Goal: Obtain resource: Download file/media

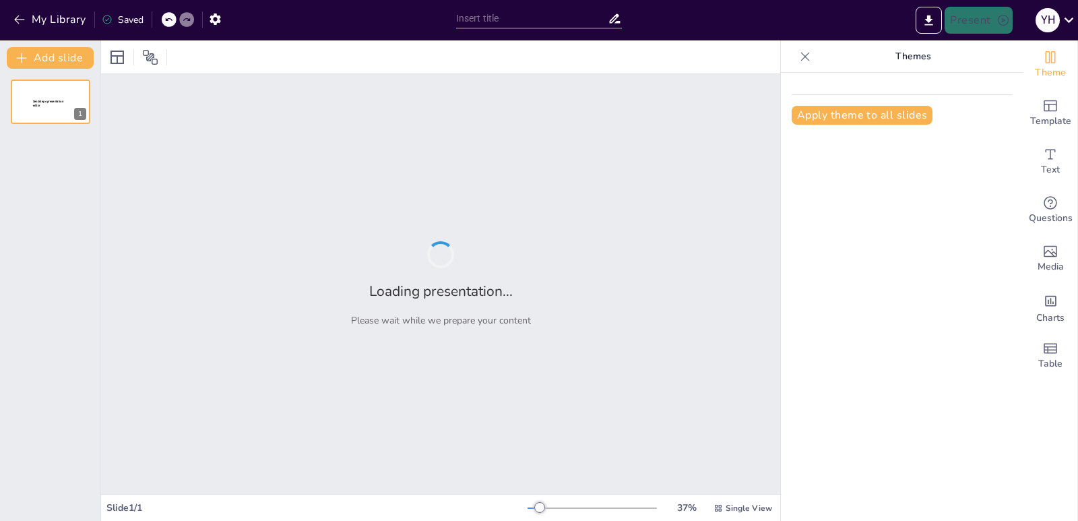
type input "New Sendsteps"
type input "Teorema [PERSON_NAME]: Optimización de Decisiones en Marketing y Compras"
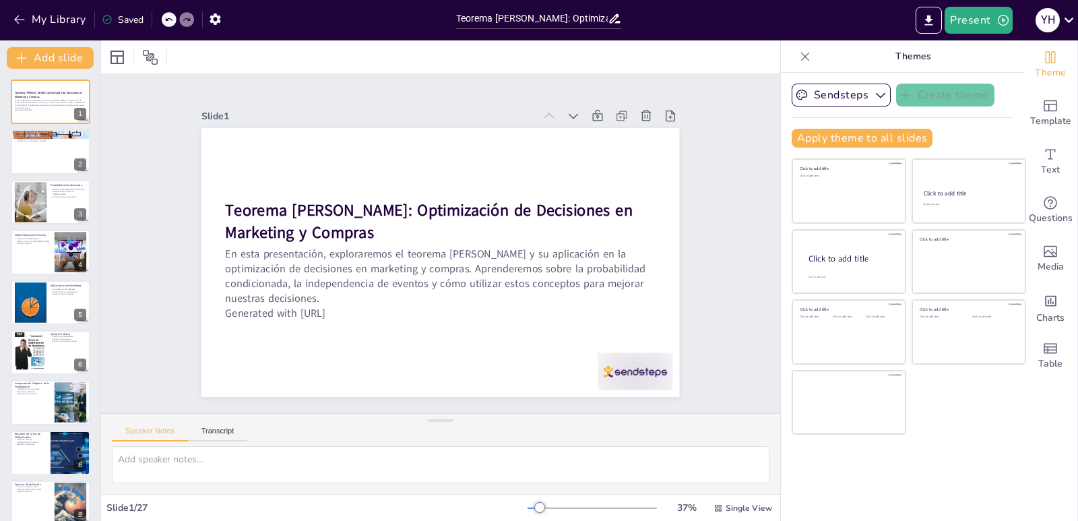
checkbox input "true"
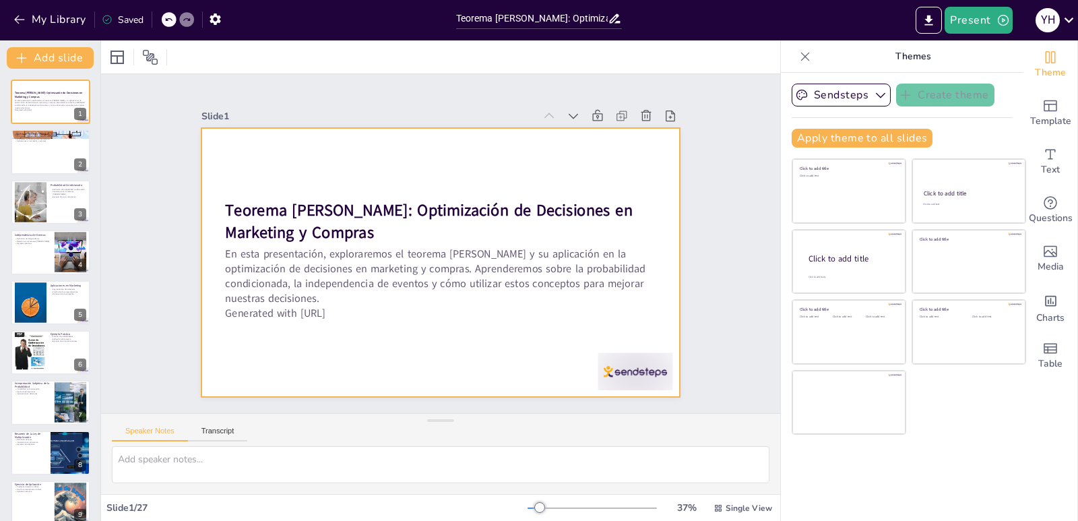
checkbox input "true"
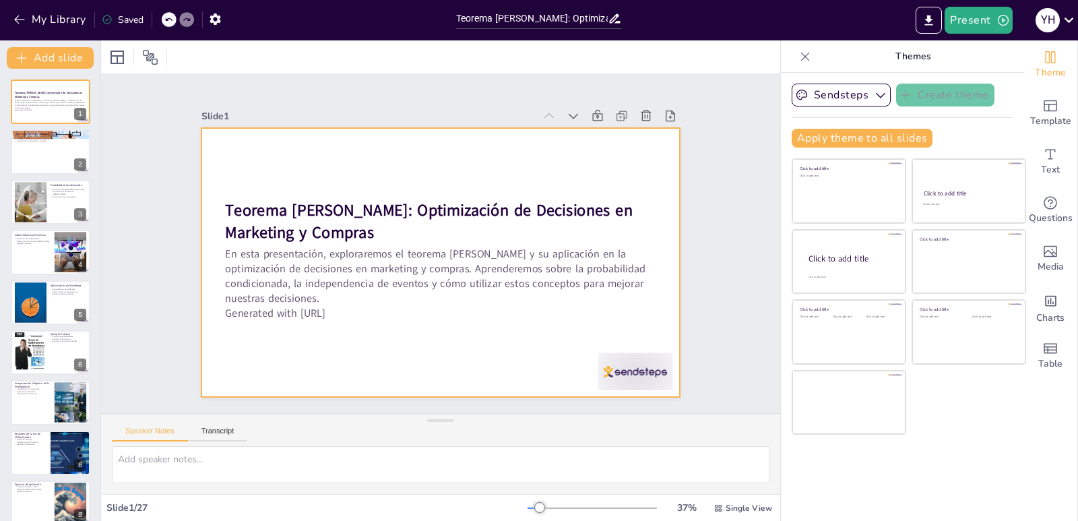
checkbox input "true"
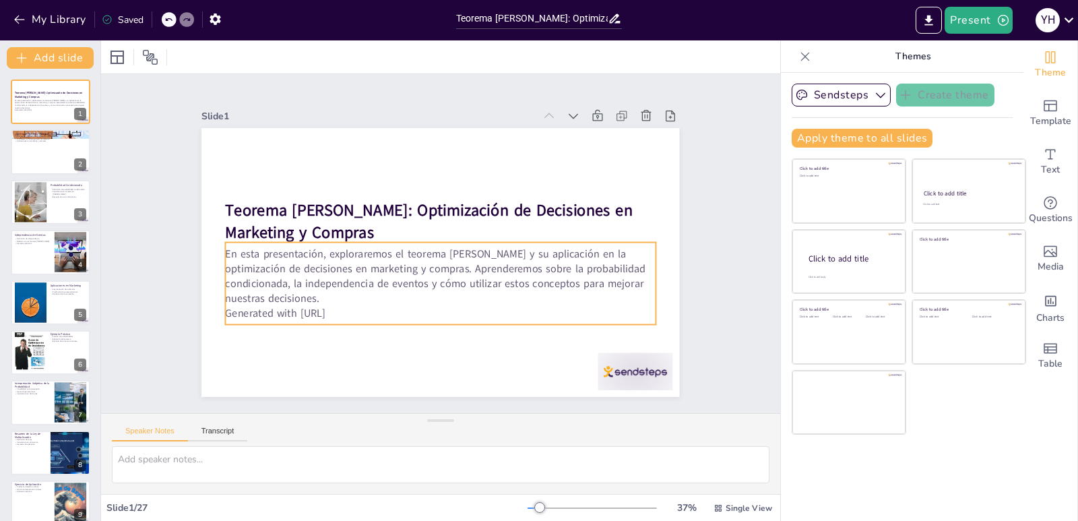
checkbox input "true"
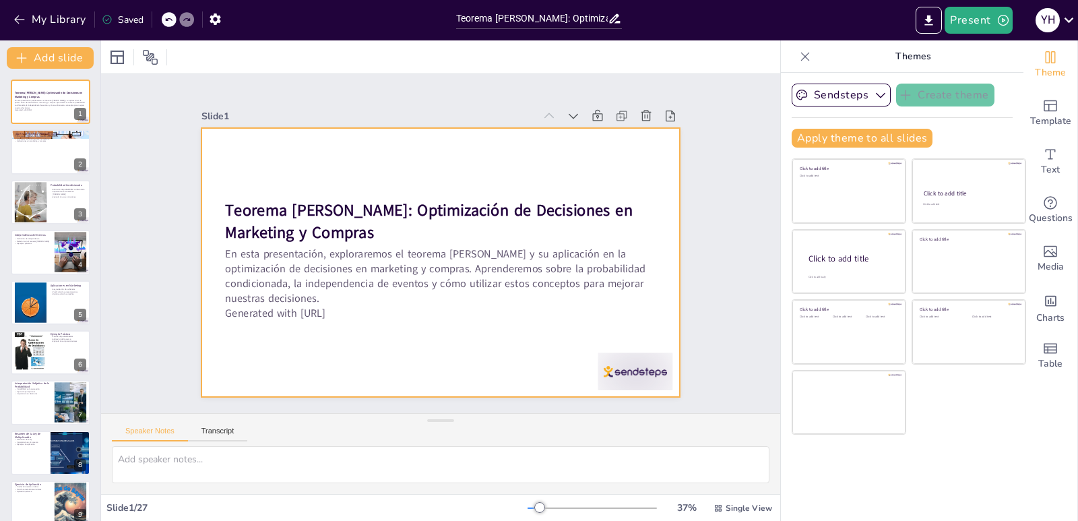
checkbox input "true"
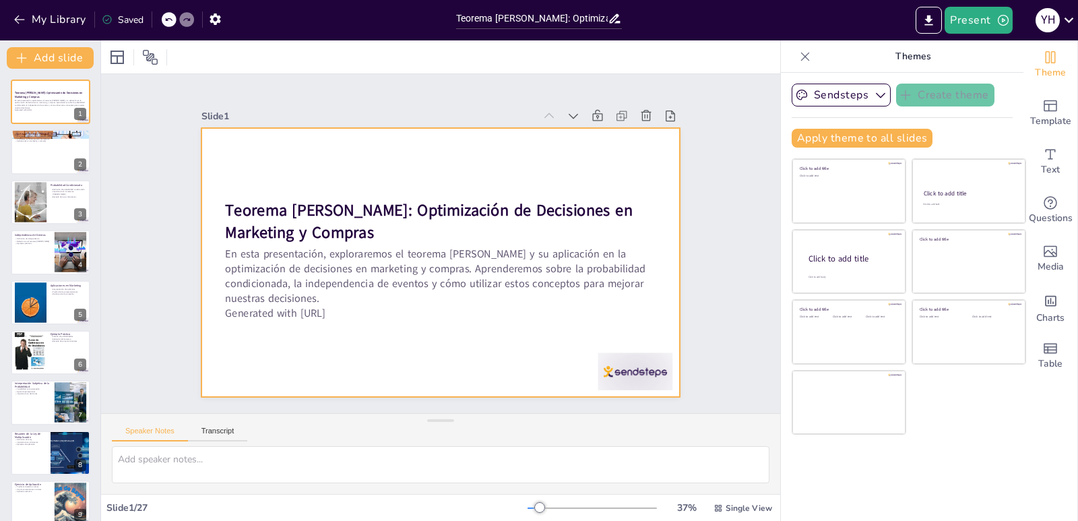
checkbox input "true"
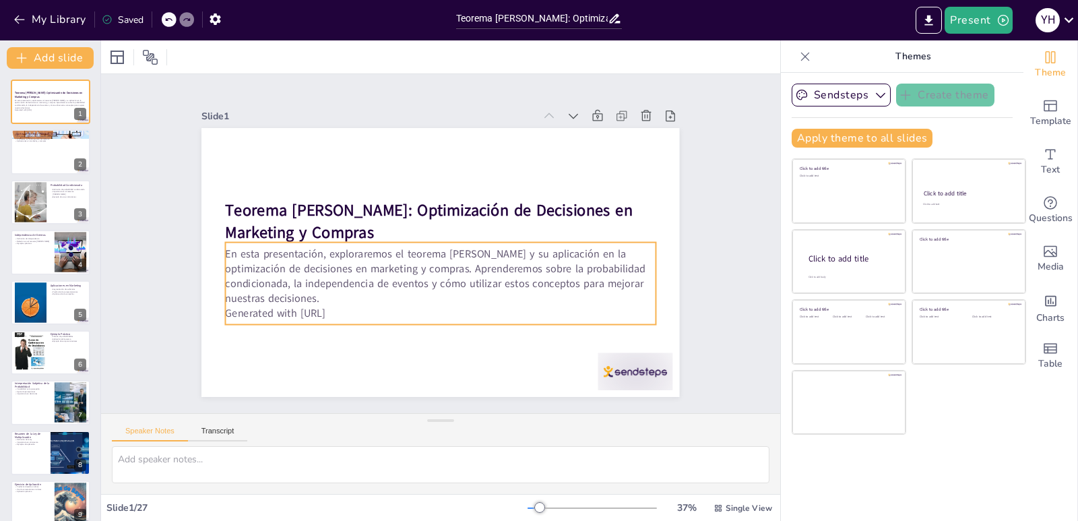
checkbox input "true"
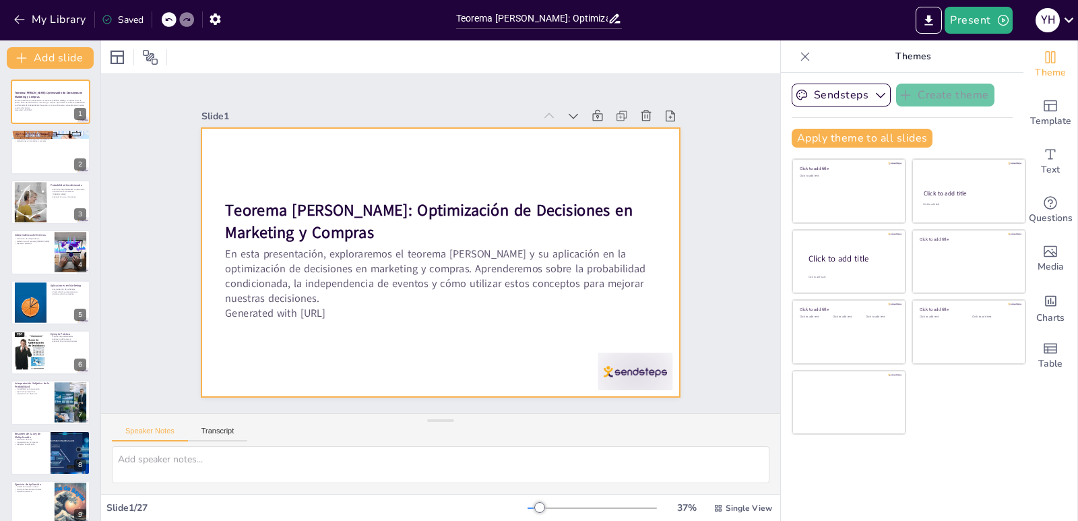
checkbox input "true"
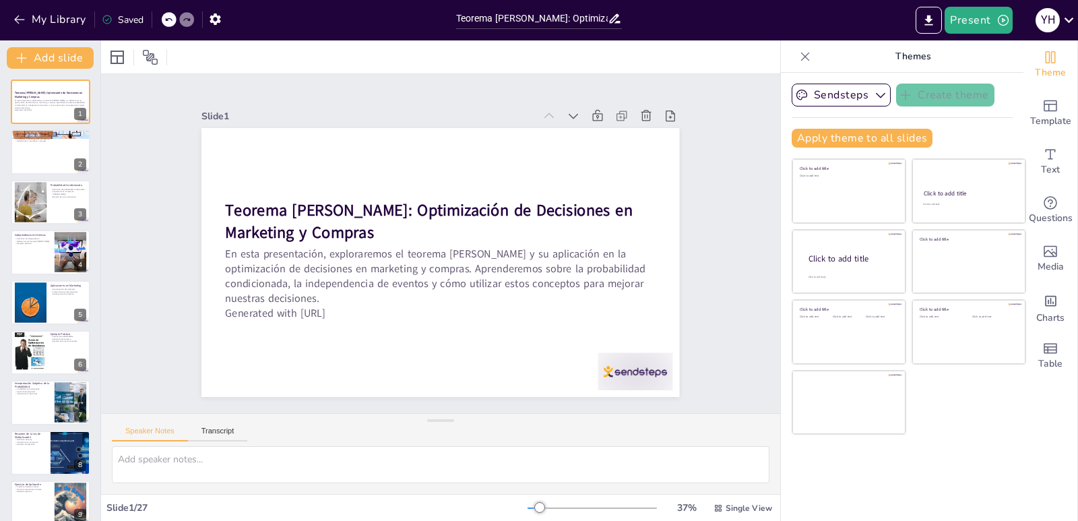
checkbox input "true"
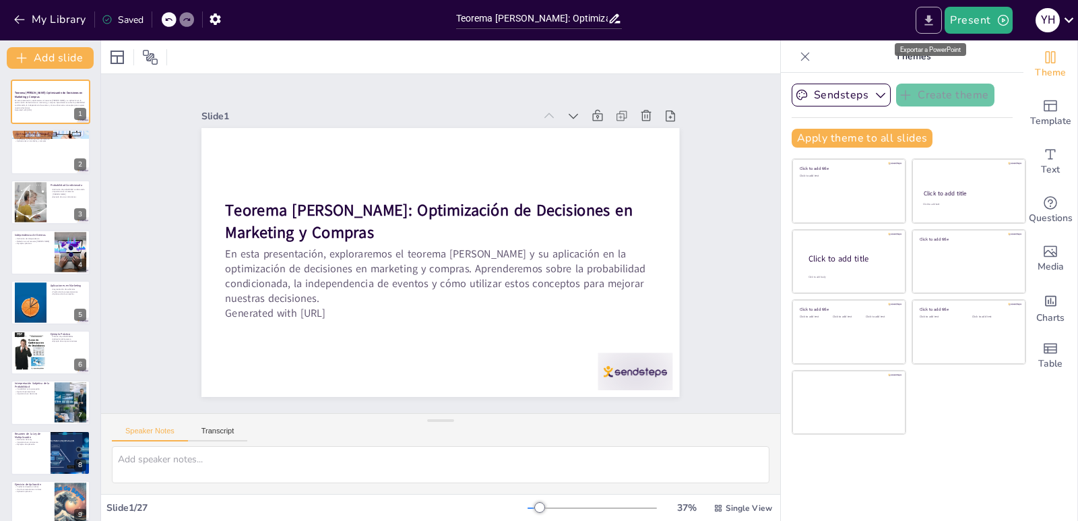
click at [929, 19] on icon "Export to PowerPoint" at bounding box center [929, 20] width 8 height 10
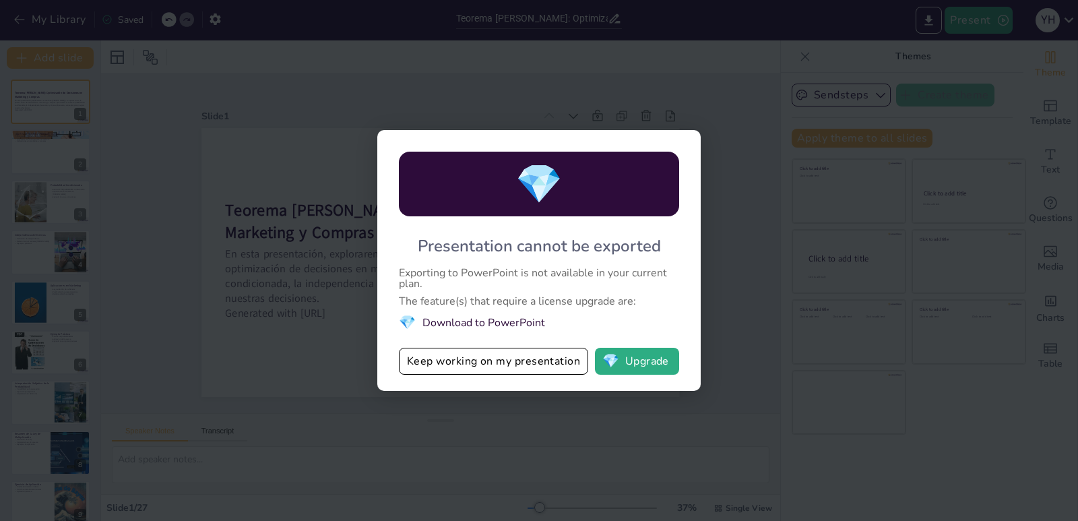
click at [464, 321] on li "💎 Download to PowerPoint" at bounding box center [539, 322] width 280 height 18
click at [530, 361] on button "Keep working on my presentation" at bounding box center [493, 361] width 189 height 27
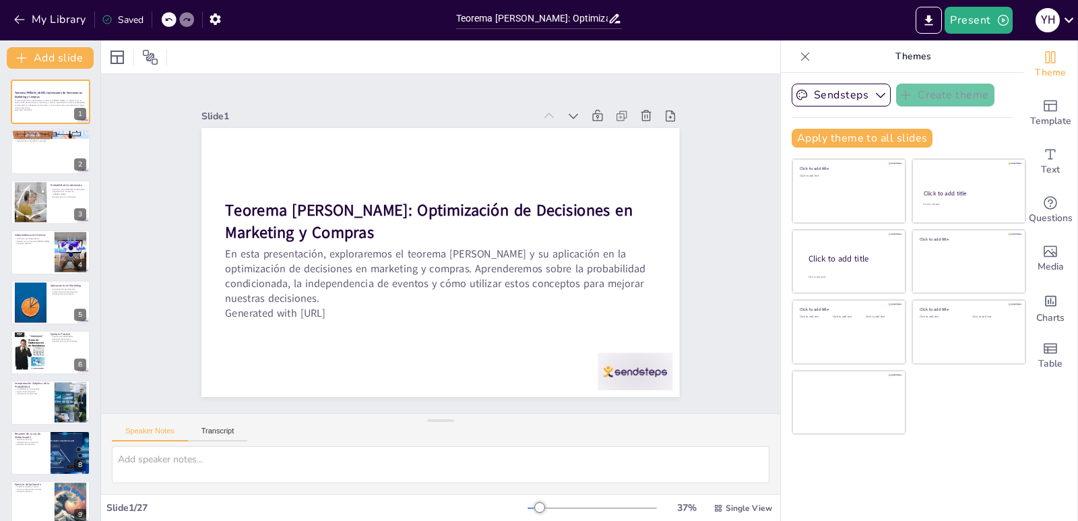
checkbox input "true"
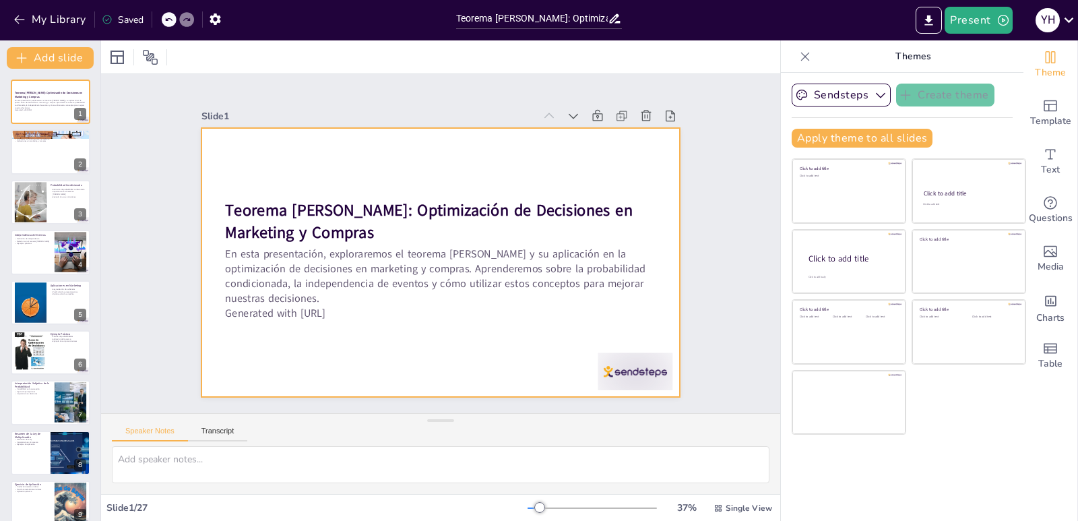
checkbox input "true"
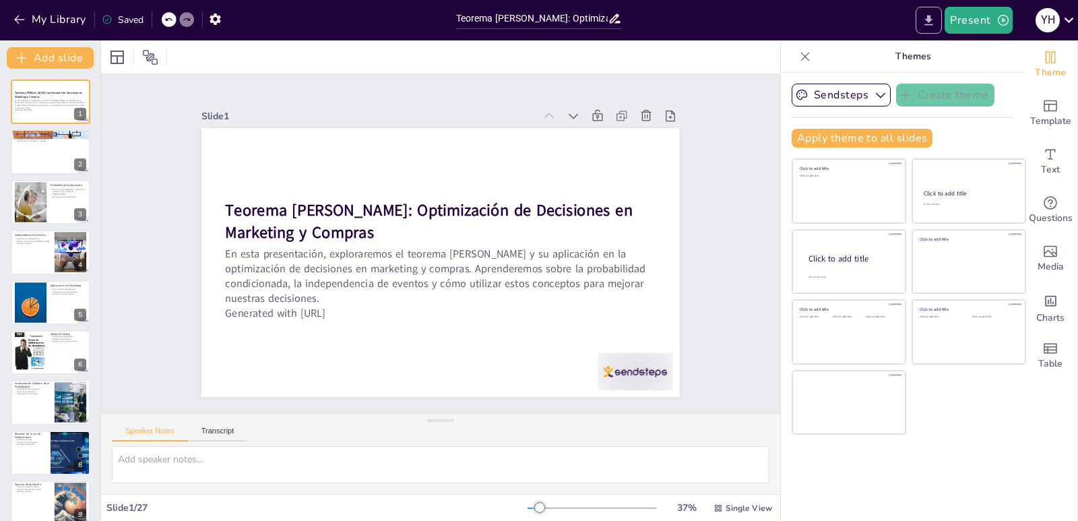
checkbox input "true"
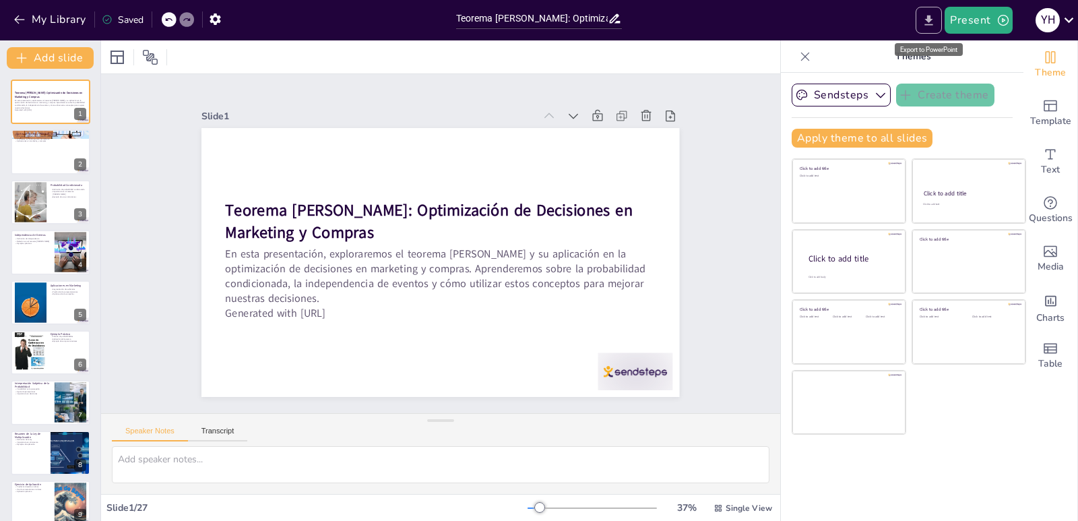
click at [939, 24] on button "Export to PowerPoint" at bounding box center [928, 20] width 26 height 27
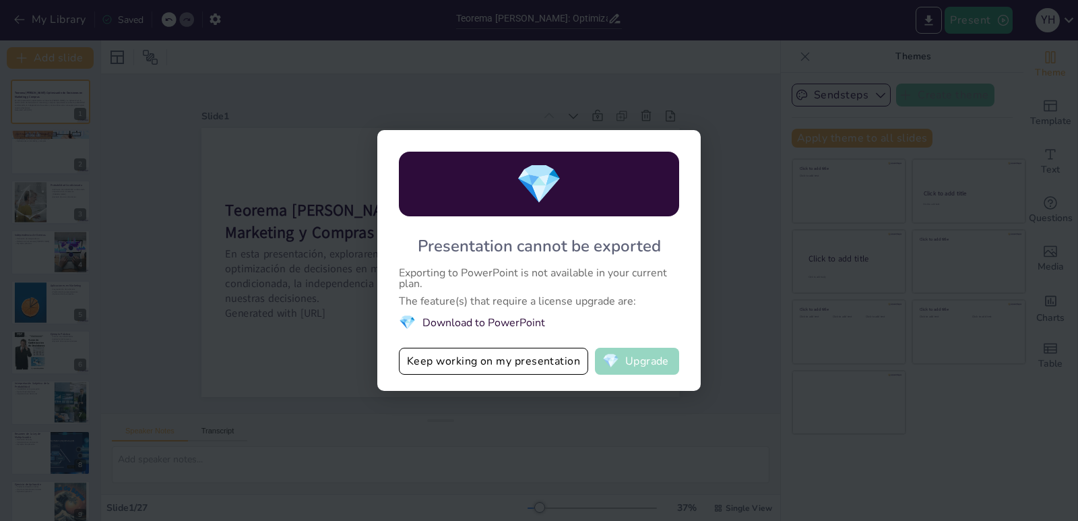
click at [651, 371] on button "💎 Upgrade" at bounding box center [637, 361] width 84 height 27
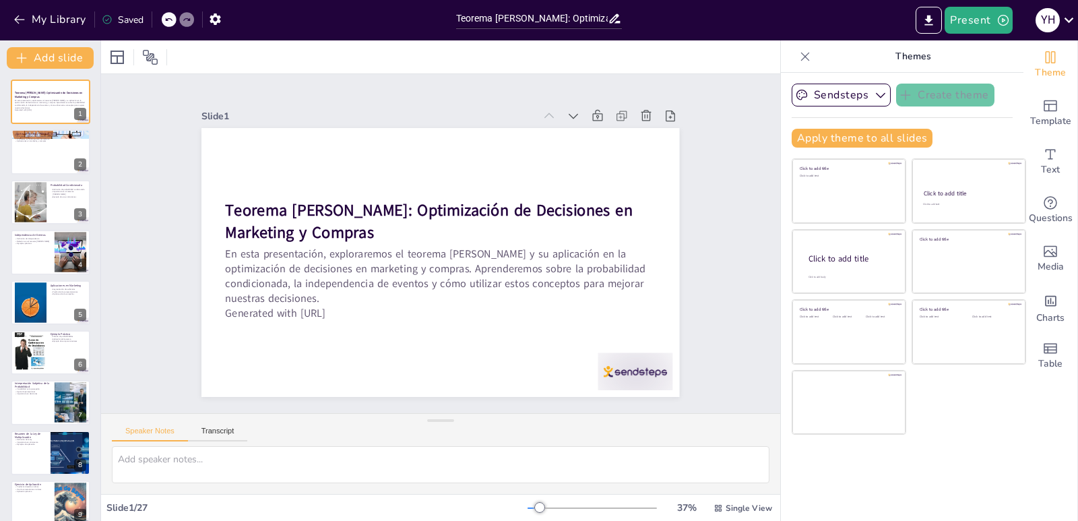
checkbox input "true"
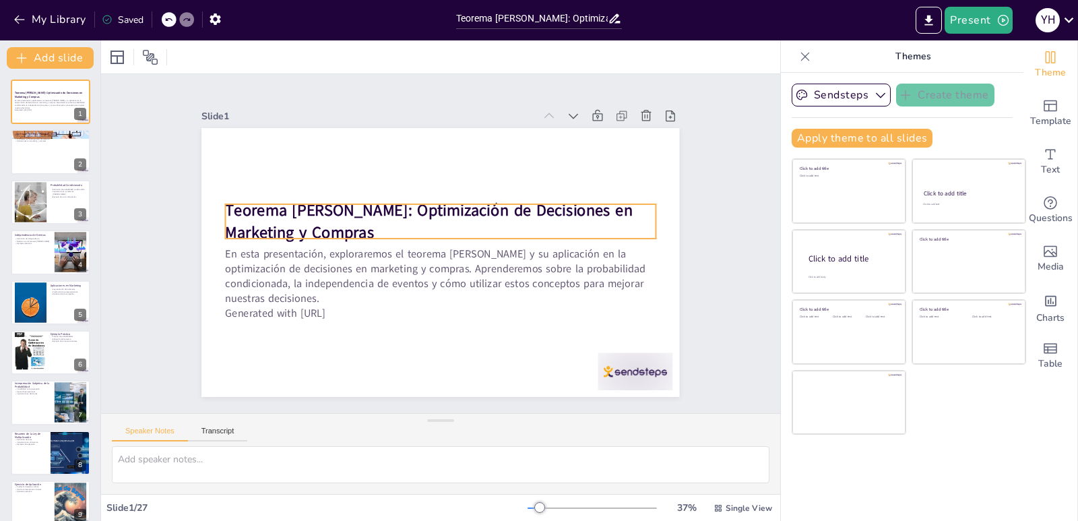
checkbox input "true"
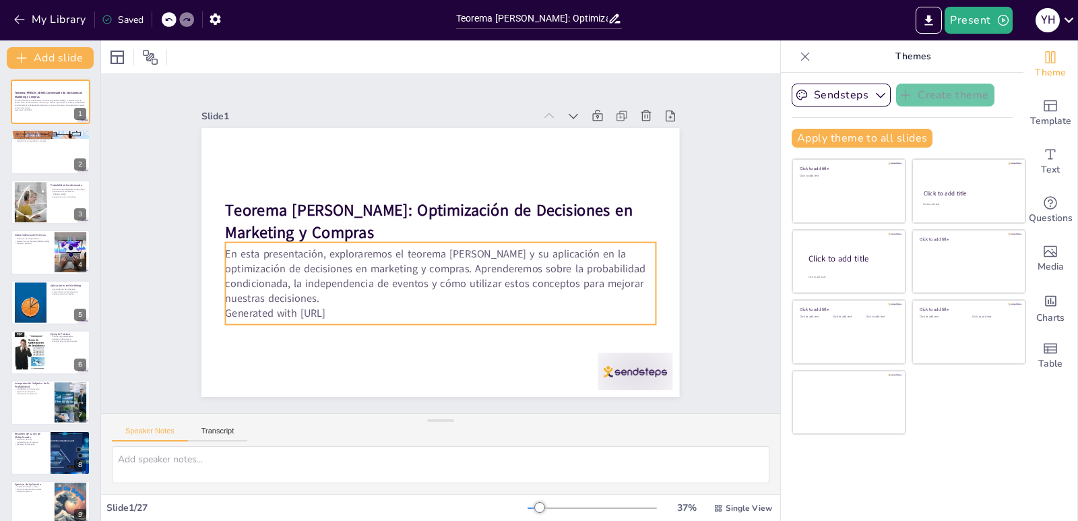
checkbox input "true"
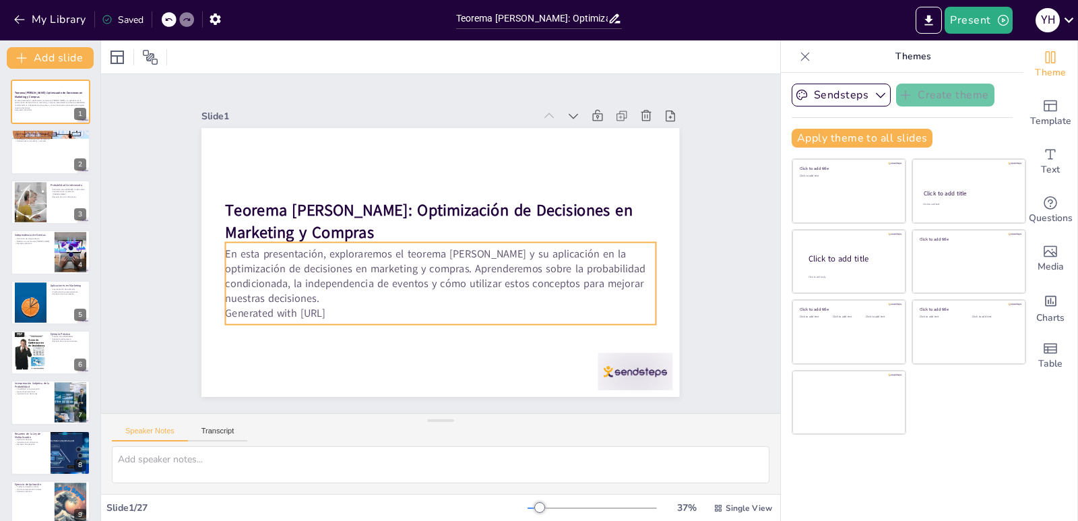
checkbox input "true"
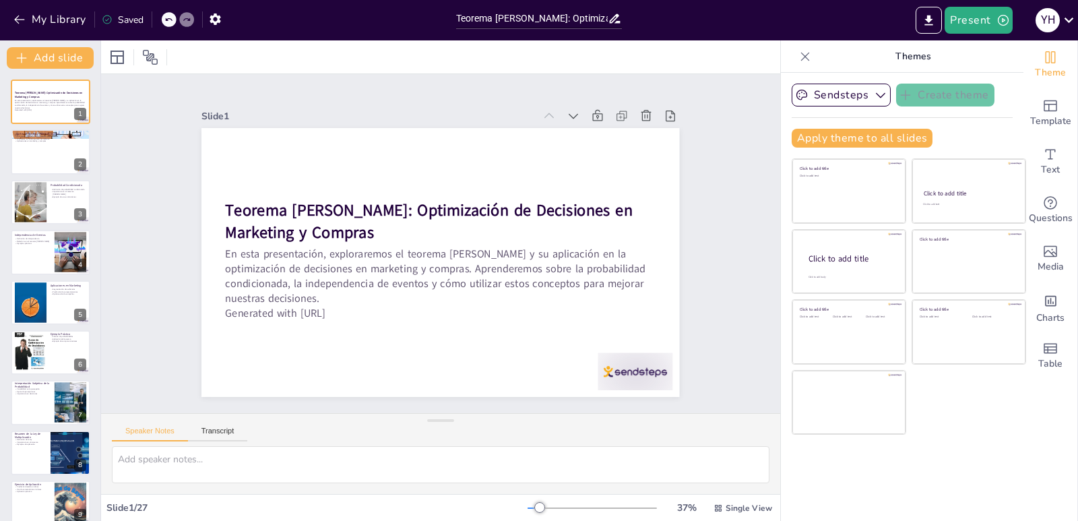
checkbox input "true"
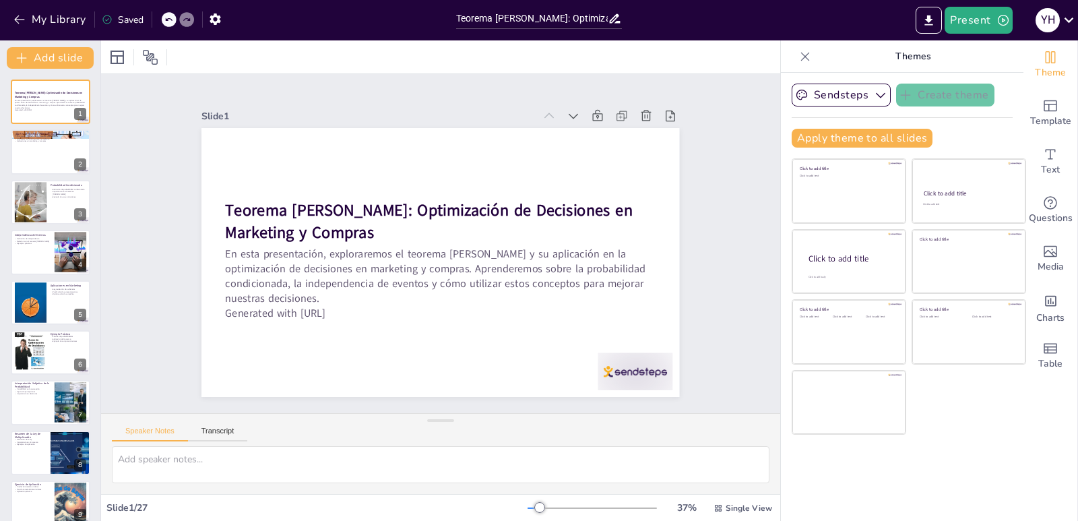
checkbox input "true"
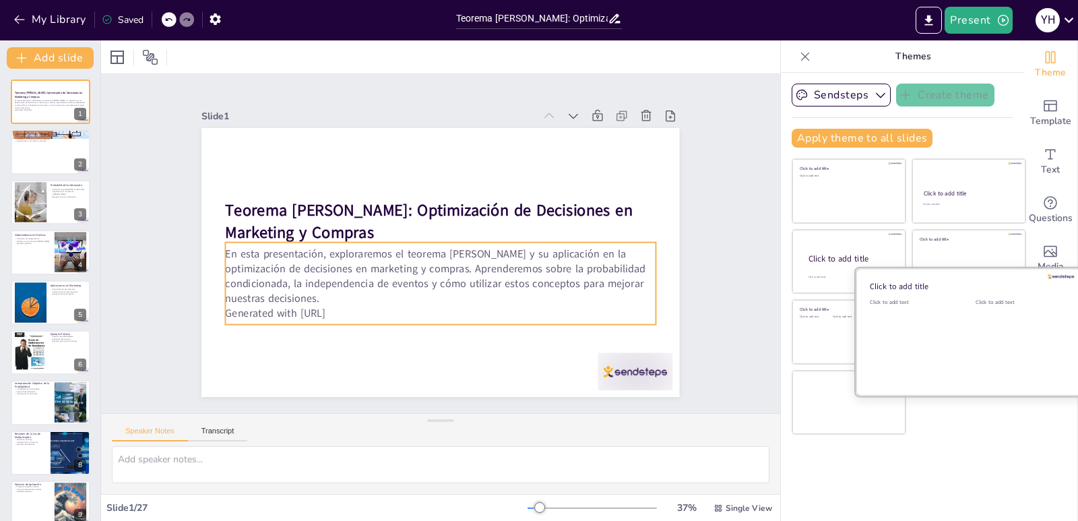
checkbox input "true"
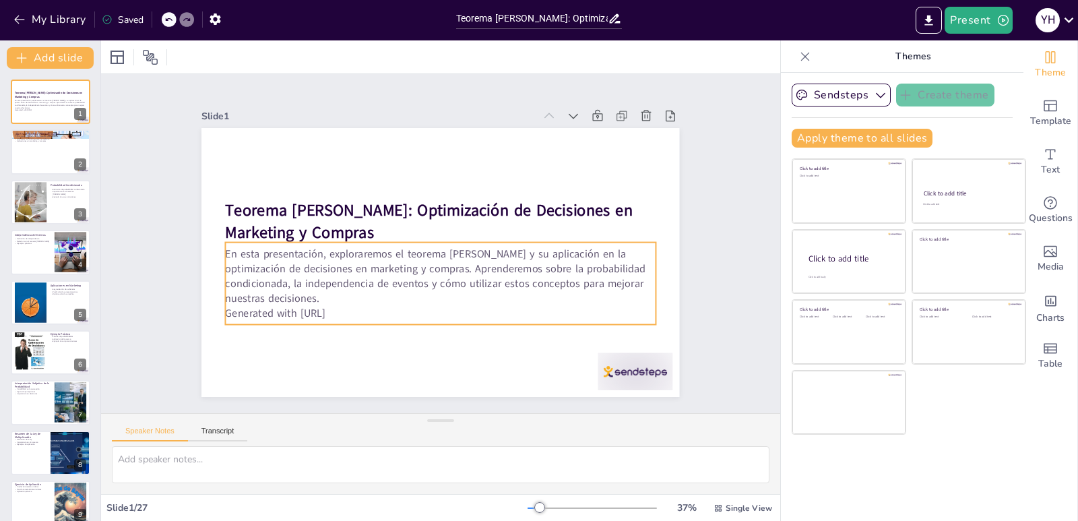
checkbox input "true"
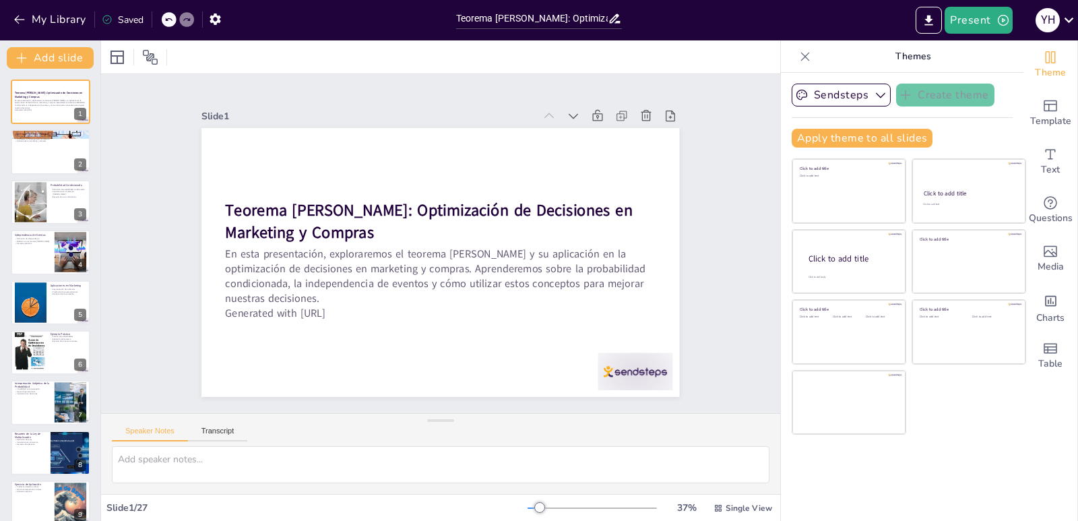
checkbox input "true"
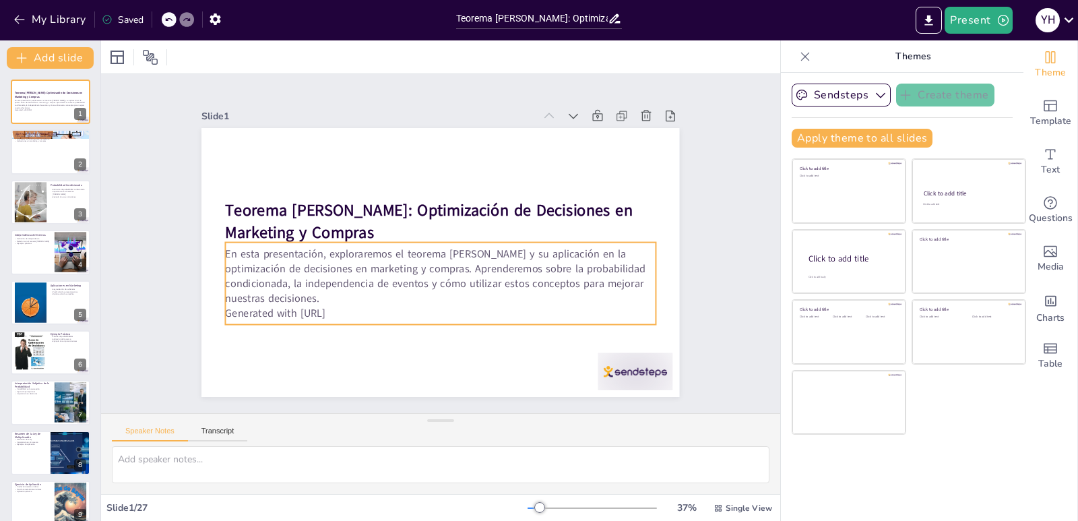
checkbox input "true"
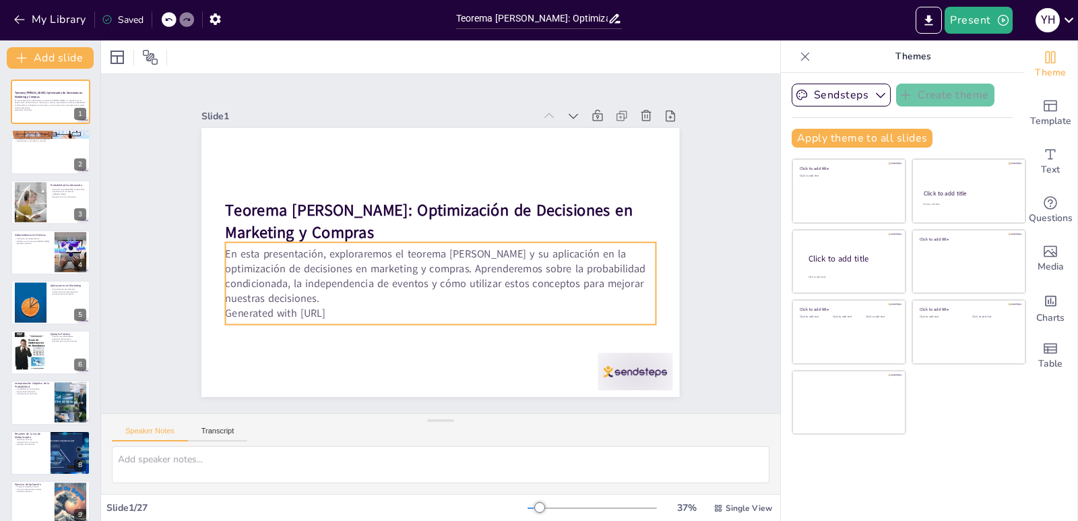
checkbox input "true"
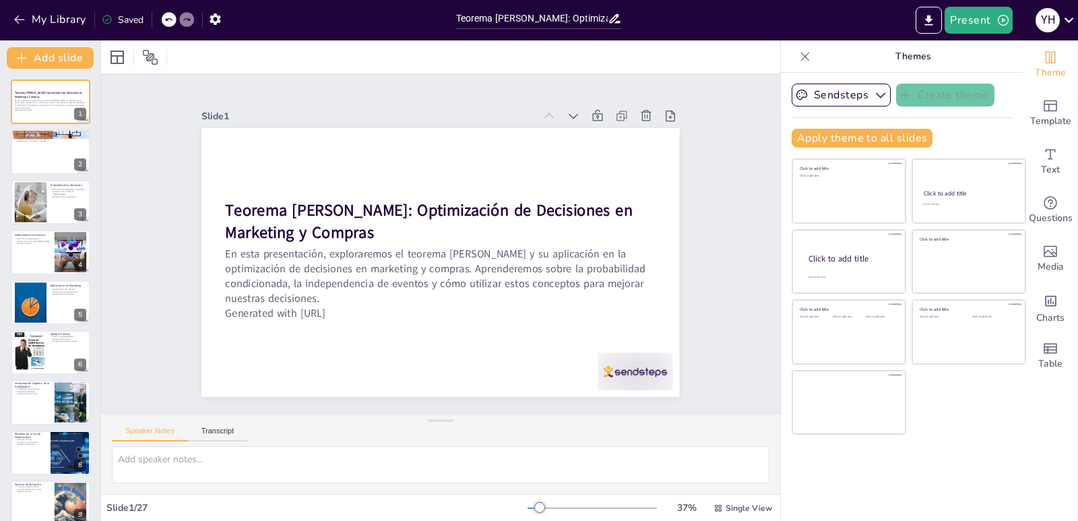
checkbox input "true"
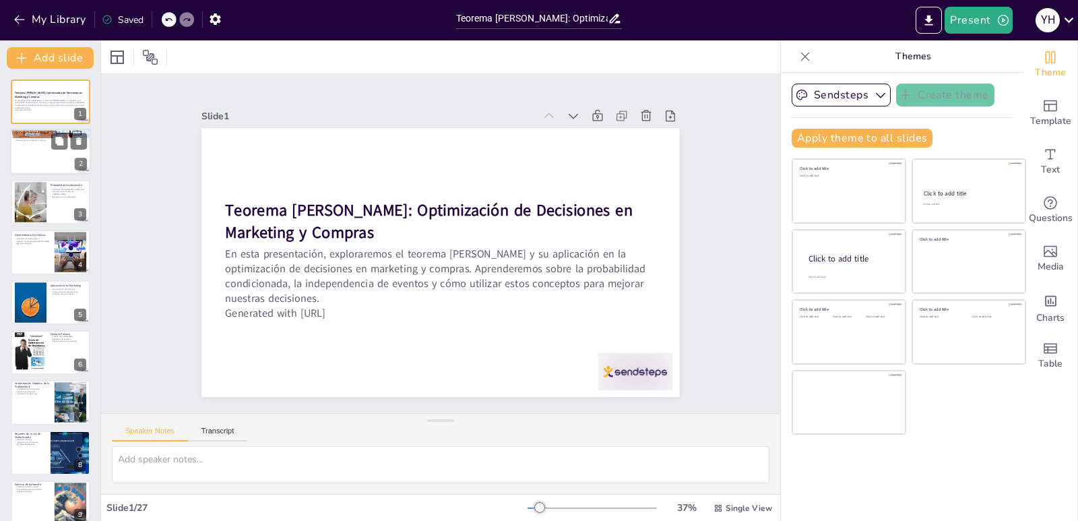
checkbox input "true"
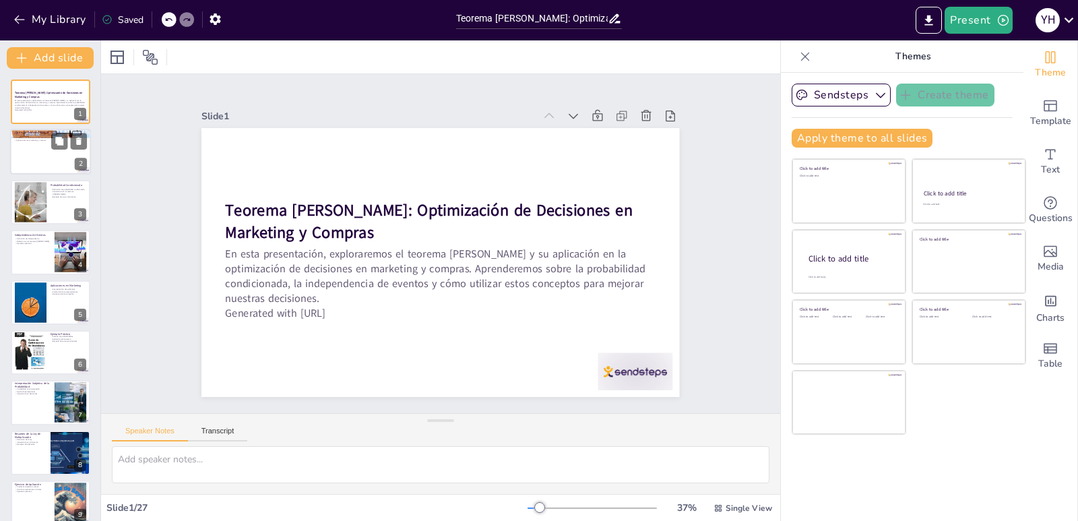
checkbox input "true"
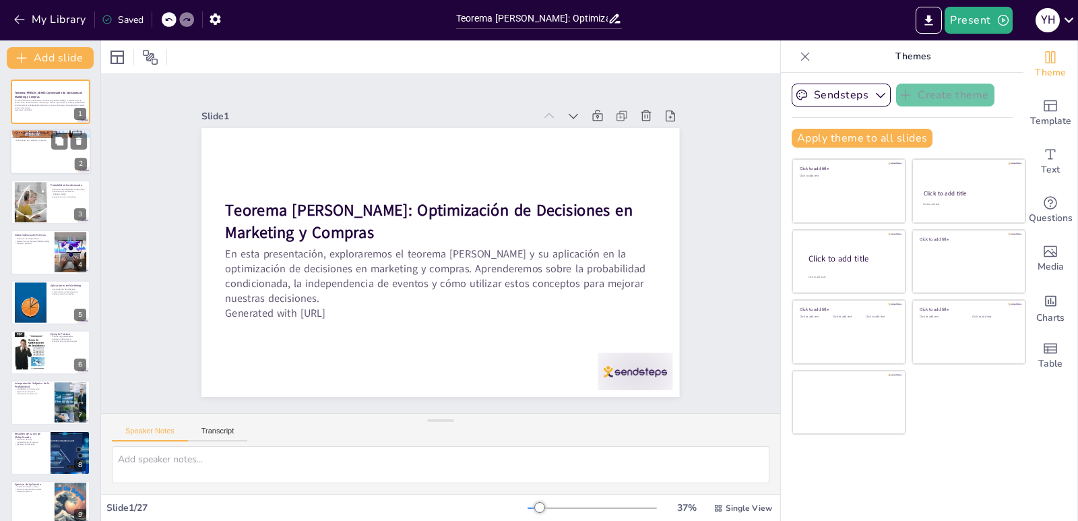
click at [28, 140] on p "Aplicaciones en marketing y compras" at bounding box center [50, 140] width 73 height 3
checkbox input "true"
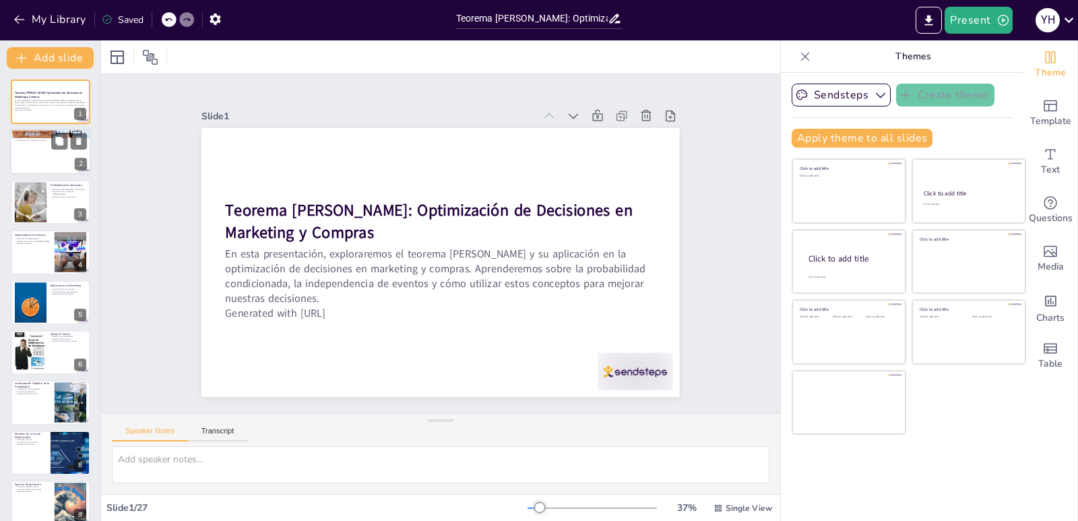
checkbox input "true"
type textarea "Este punto destaca cómo el teorema de Bayes se utiliza para ajustar las probabi…"
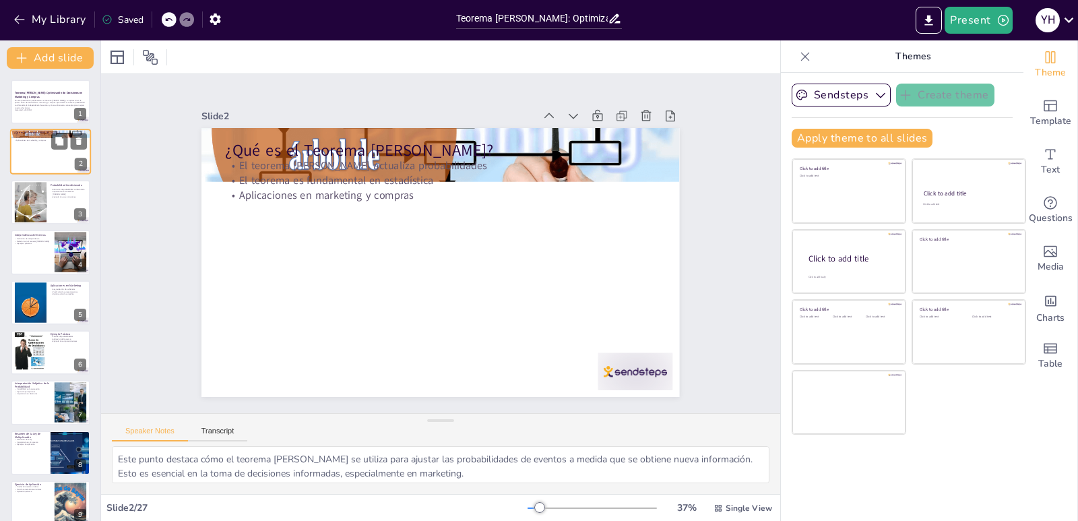
checkbox input "true"
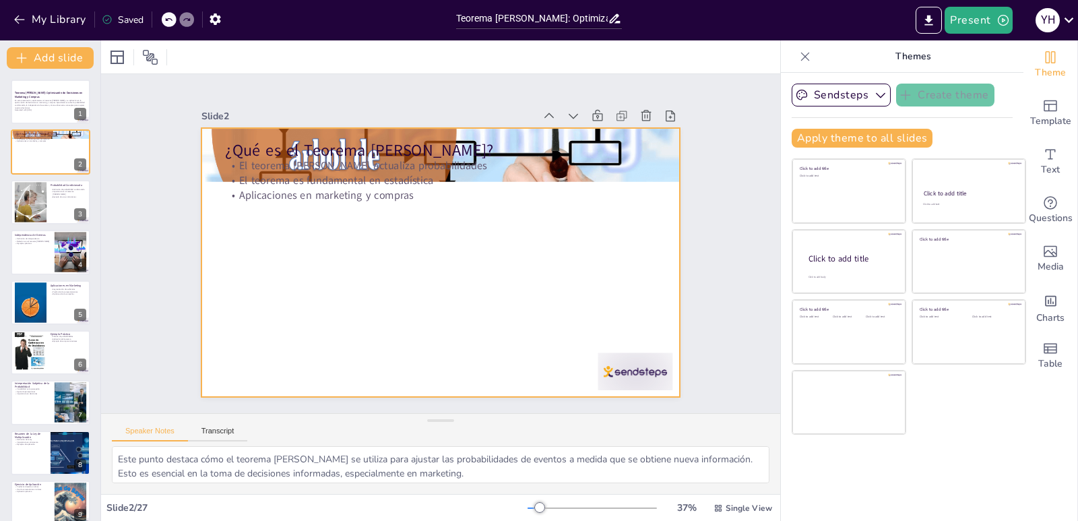
checkbox input "true"
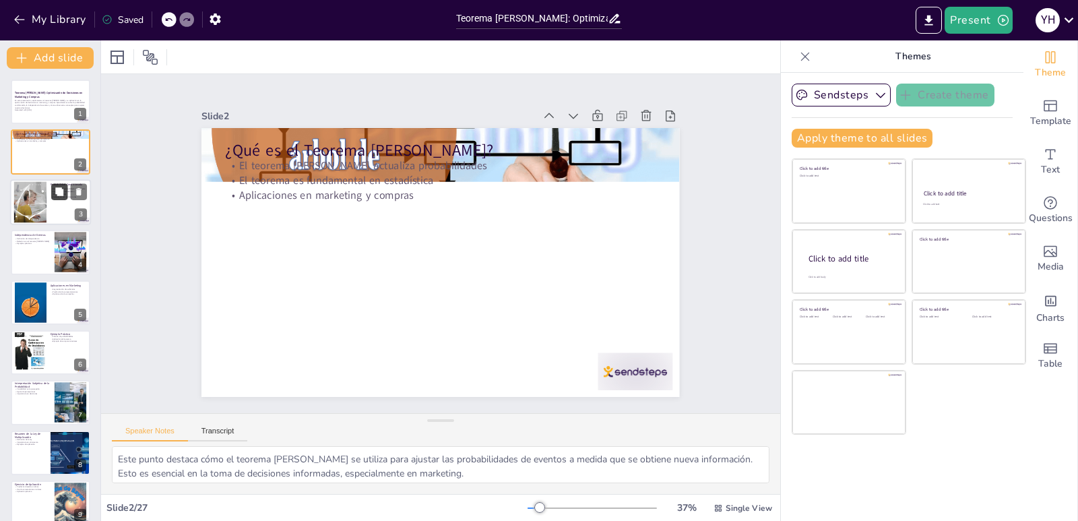
click at [53, 196] on button at bounding box center [59, 191] width 16 height 16
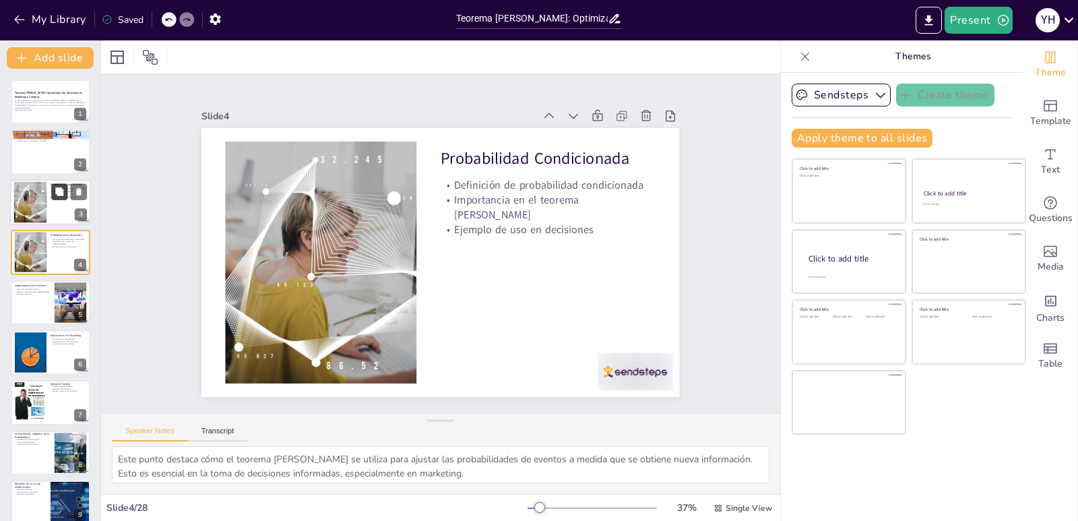
type textarea "Entender la probabilidad condicionada es esencial para aplicar el teorema de Ba…"
checkbox input "true"
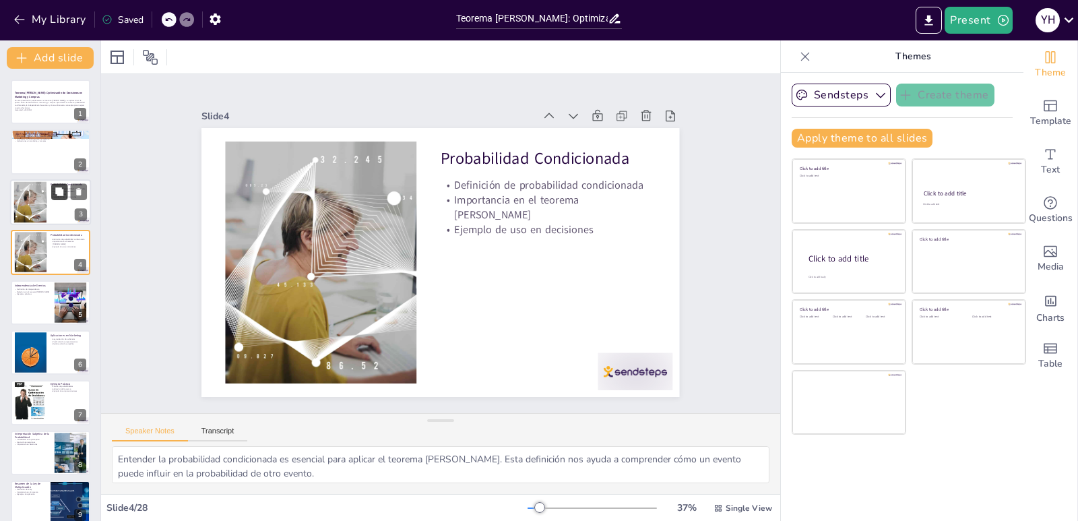
checkbox input "true"
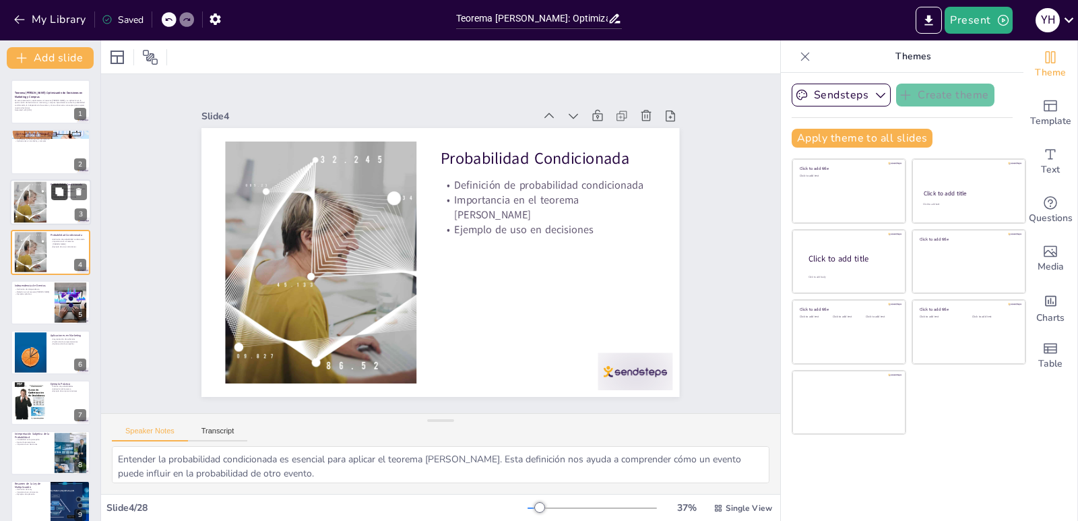
checkbox input "true"
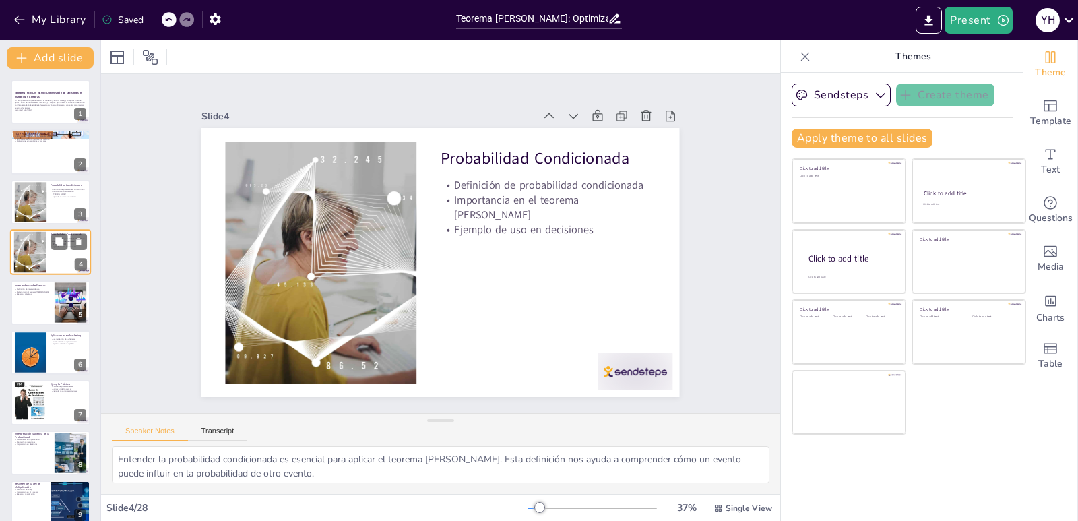
checkbox input "true"
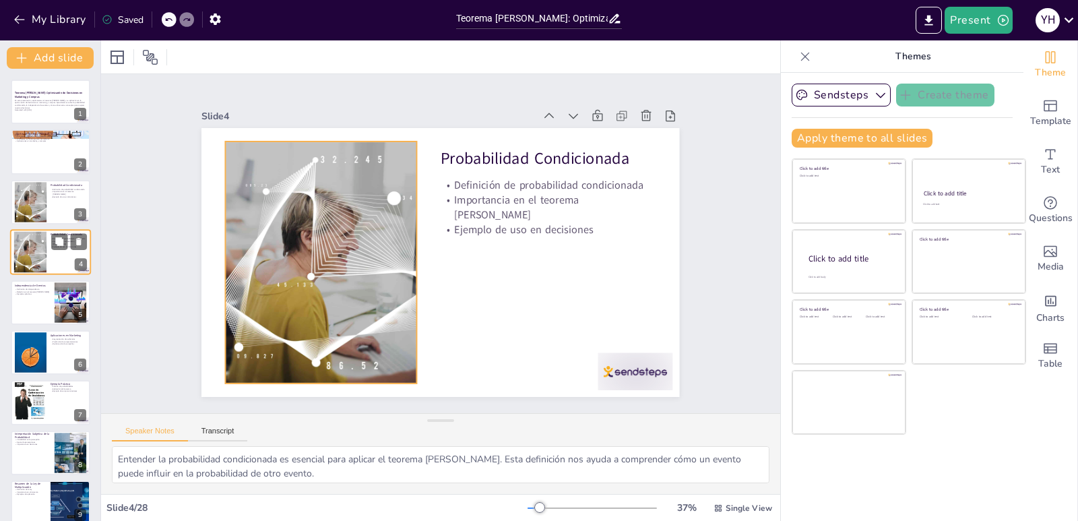
checkbox input "true"
click at [45, 247] on div at bounding box center [29, 252] width 41 height 41
checkbox input "true"
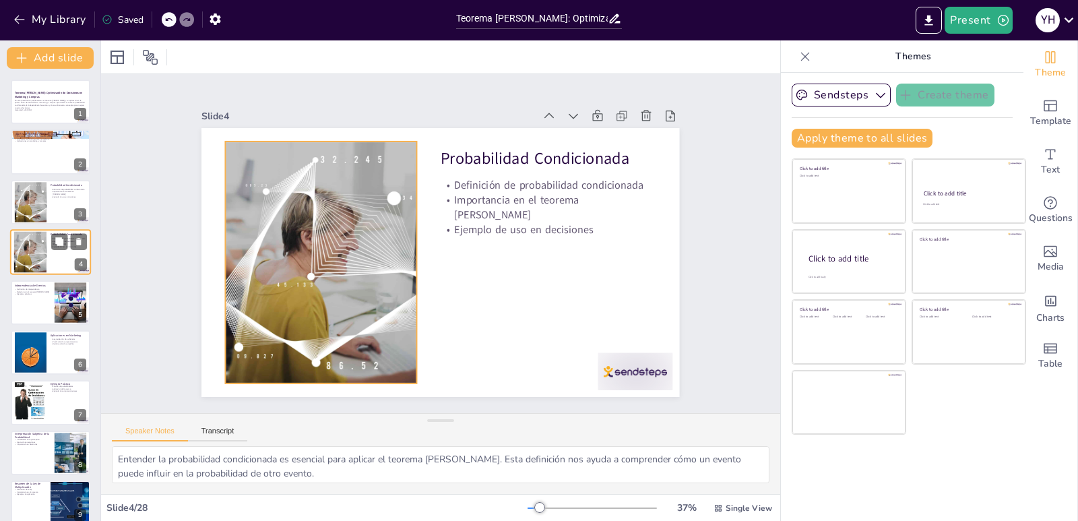
checkbox input "true"
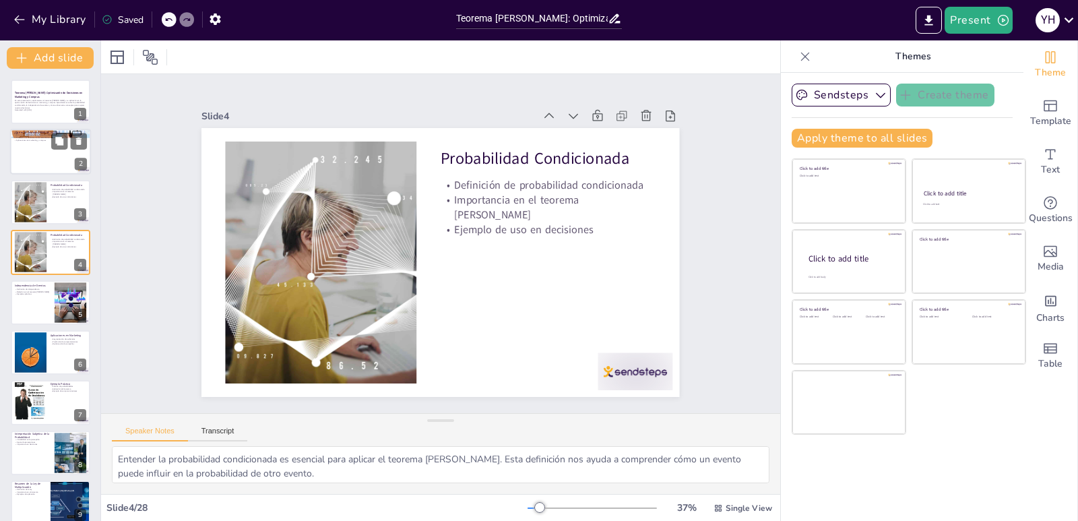
checkbox input "true"
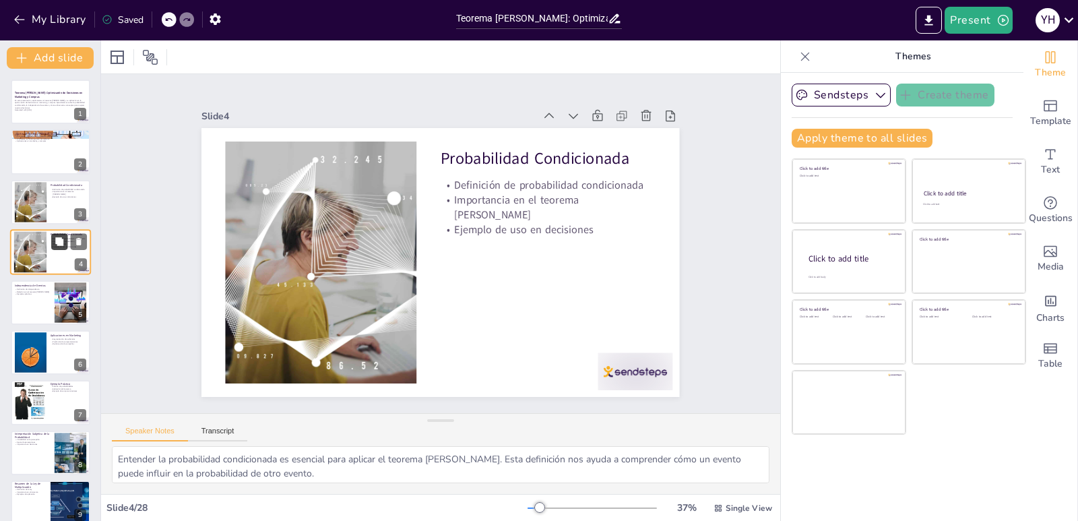
checkbox input "true"
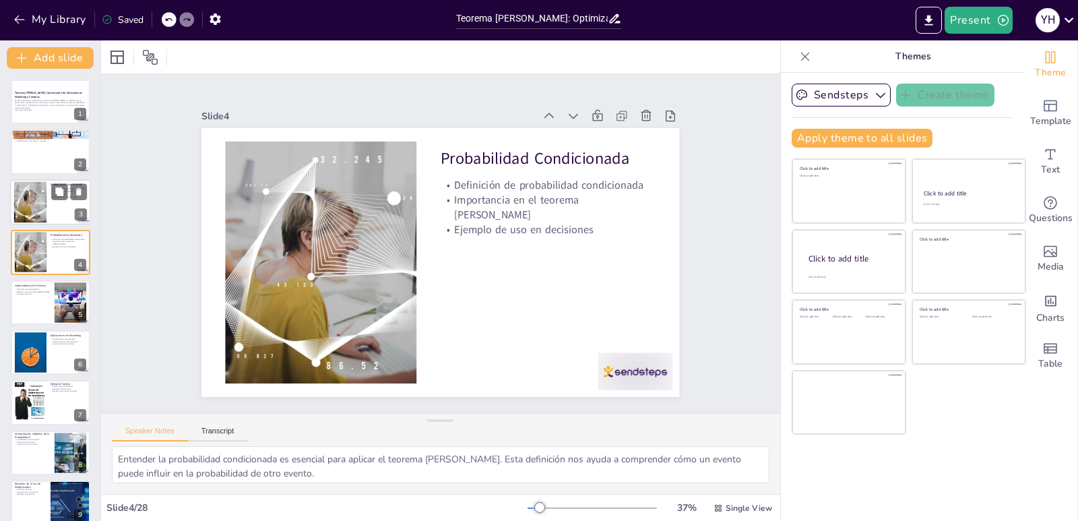
checkbox input "true"
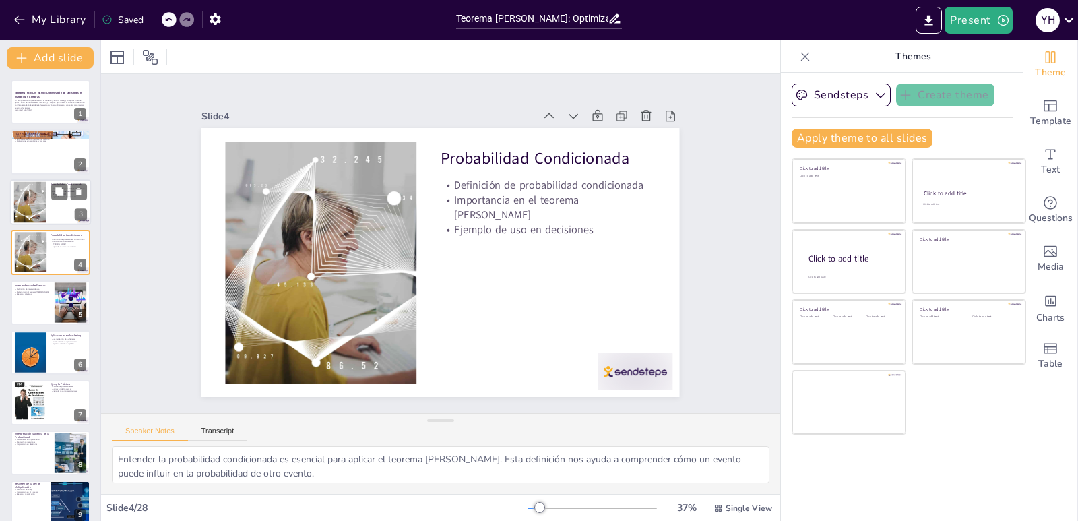
checkbox input "true"
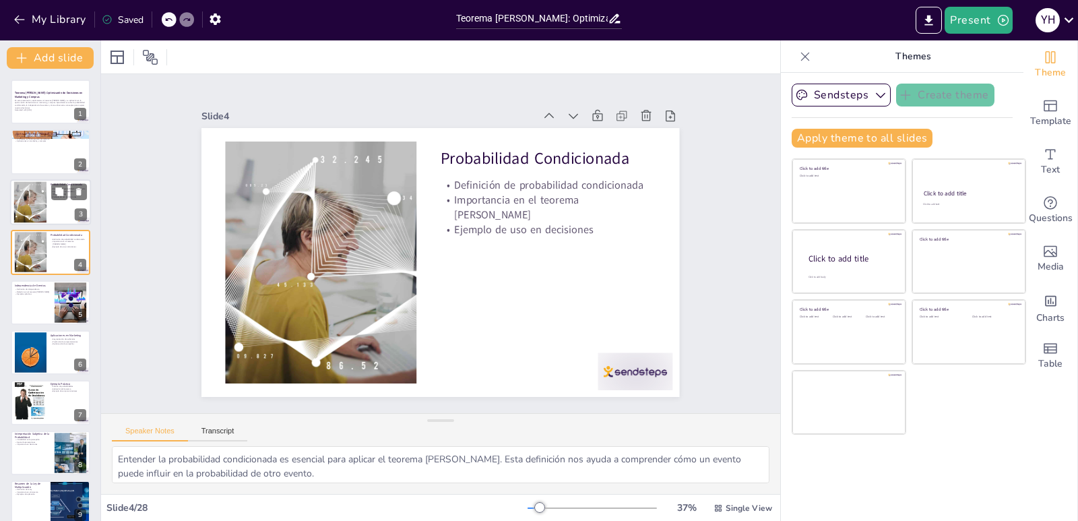
click at [55, 212] on div at bounding box center [50, 202] width 81 height 46
checkbox input "true"
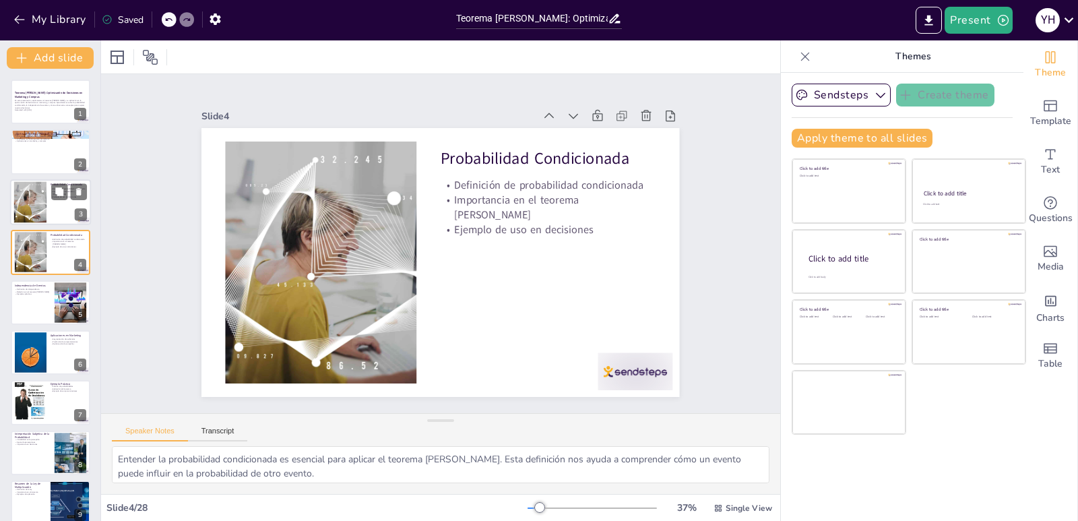
checkbox input "true"
click at [43, 250] on div at bounding box center [29, 252] width 41 height 41
click at [31, 305] on div at bounding box center [50, 302] width 81 height 46
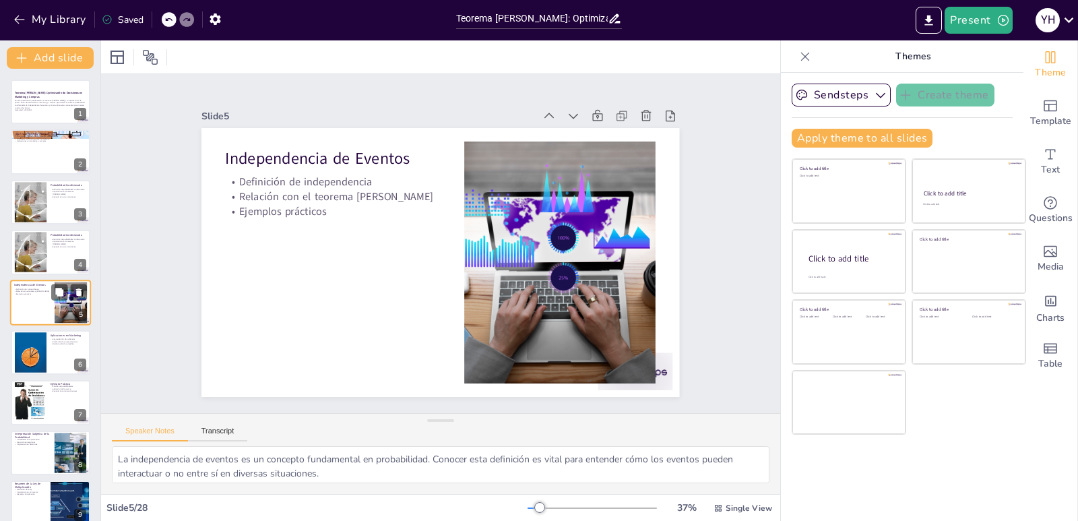
scroll to position [7, 0]
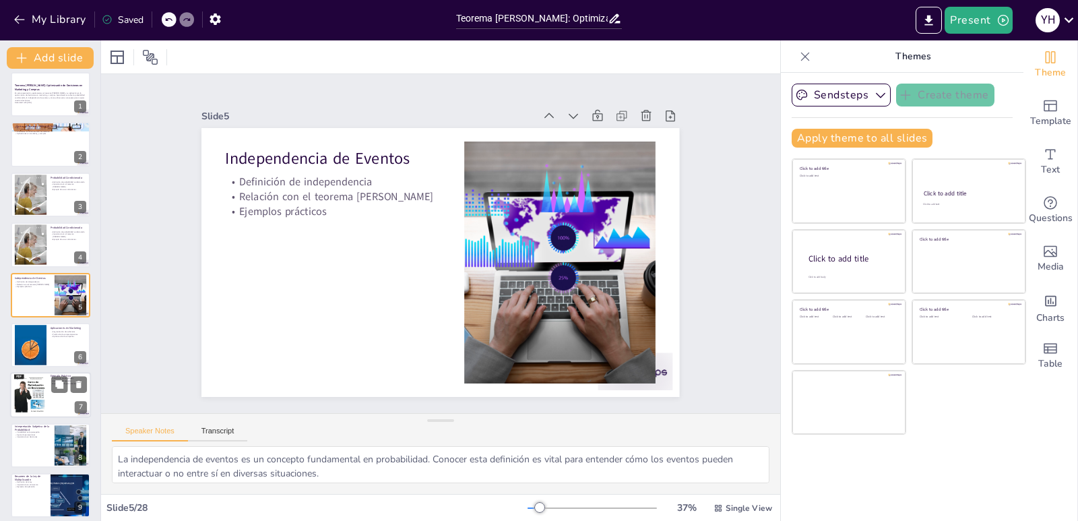
click at [36, 363] on div at bounding box center [31, 344] width 32 height 41
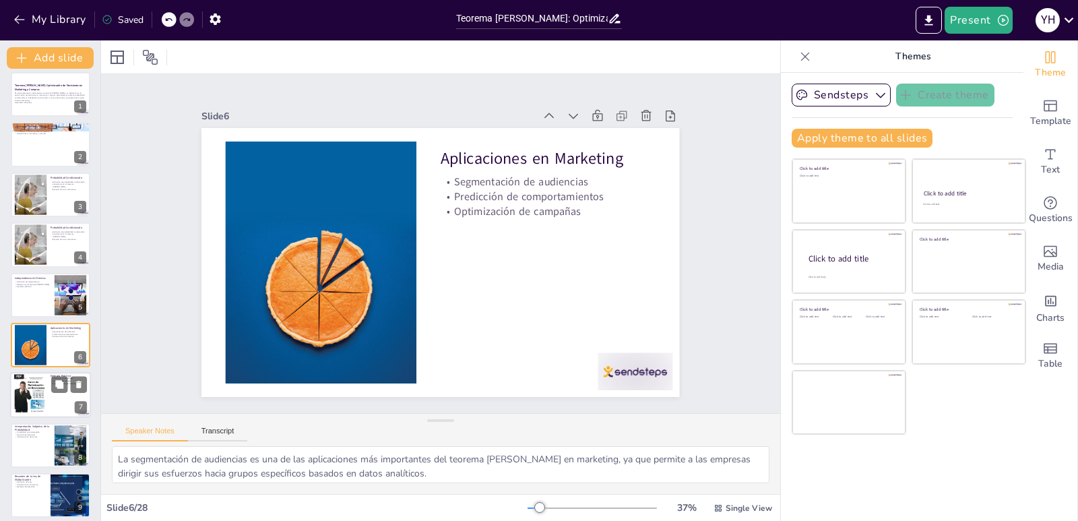
scroll to position [58, 0]
